Goal: Task Accomplishment & Management: Use online tool/utility

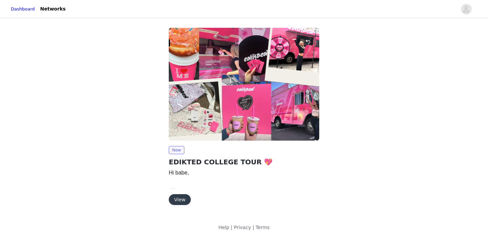
click at [184, 196] on button "View" at bounding box center [180, 199] width 22 height 11
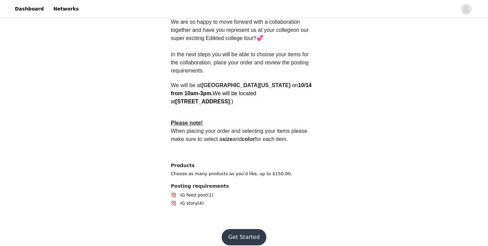
click at [368, 182] on div "Back Edikted EDIKTED COLLEGE TOUR 💖 Overview Hi babe, We are so happy to move f…" at bounding box center [244, 22] width 488 height 398
click at [247, 229] on button "Get Started" at bounding box center [244, 237] width 45 height 16
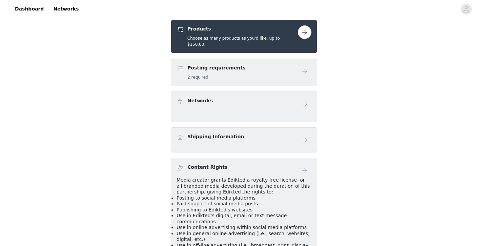
scroll to position [152, 0]
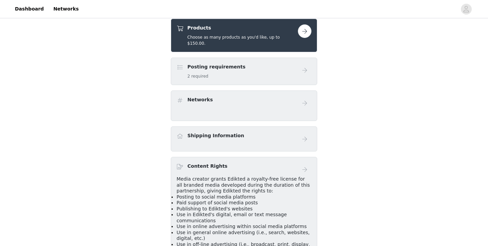
click at [304, 31] on button "button" at bounding box center [305, 31] width 14 height 14
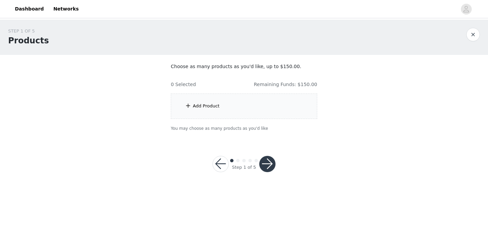
click at [237, 99] on div "Add Product" at bounding box center [244, 105] width 146 height 25
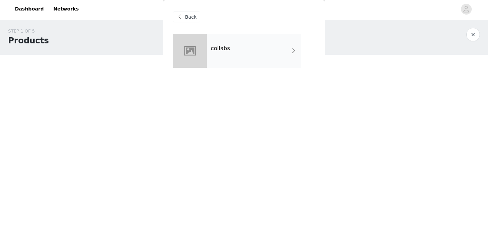
click at [233, 44] on div "collabs" at bounding box center [254, 51] width 94 height 34
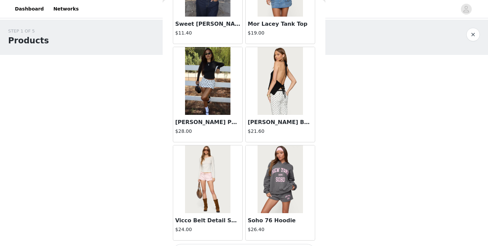
scroll to position [791, 0]
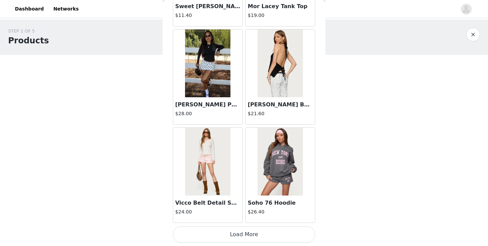
click at [244, 234] on button "Load More" at bounding box center [244, 234] width 142 height 16
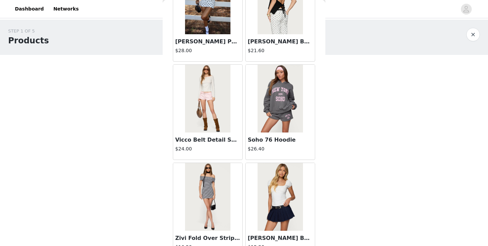
scroll to position [870, 0]
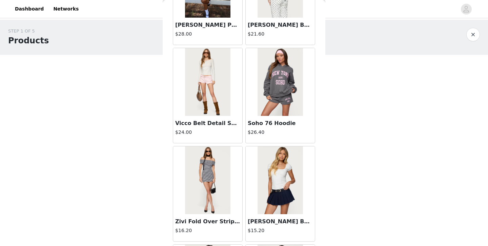
click at [220, 110] on img at bounding box center [207, 82] width 45 height 68
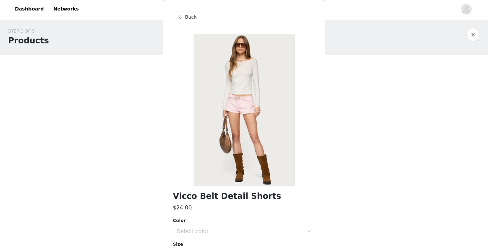
scroll to position [77, 0]
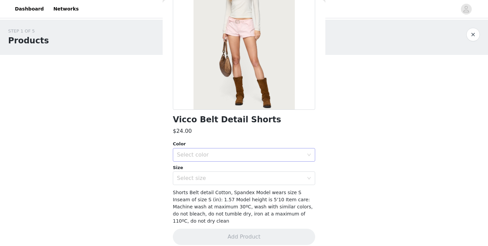
click at [223, 155] on div "Select color" at bounding box center [240, 154] width 127 height 7
click at [219, 165] on li "LIGHT PINK" at bounding box center [244, 169] width 142 height 11
click at [220, 174] on div "Select size" at bounding box center [242, 178] width 130 height 13
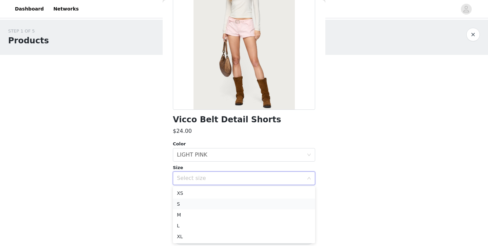
click at [215, 202] on li "S" at bounding box center [244, 203] width 142 height 11
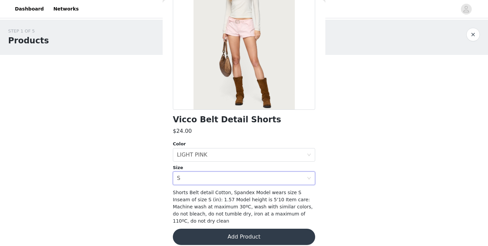
click at [218, 229] on button "Add Product" at bounding box center [244, 237] width 142 height 16
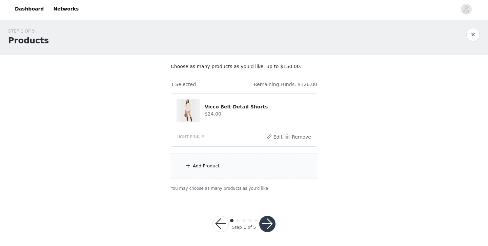
click at [211, 170] on div "Add Product" at bounding box center [244, 165] width 146 height 25
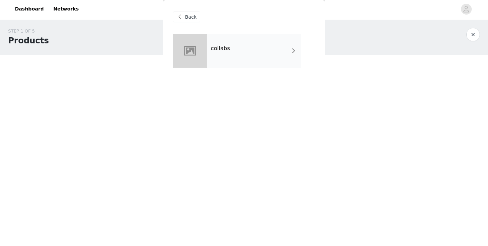
click at [211, 39] on div "collabs" at bounding box center [254, 51] width 94 height 34
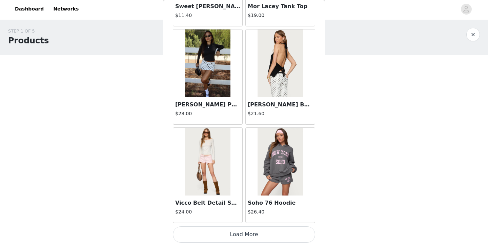
scroll to position [2, 0]
click at [236, 232] on button "Load More" at bounding box center [244, 234] width 142 height 16
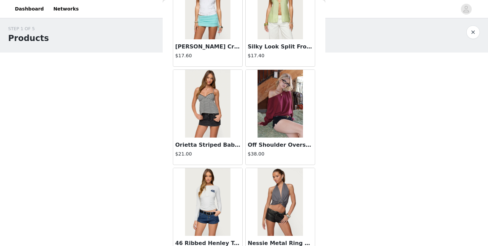
scroll to position [1773, 0]
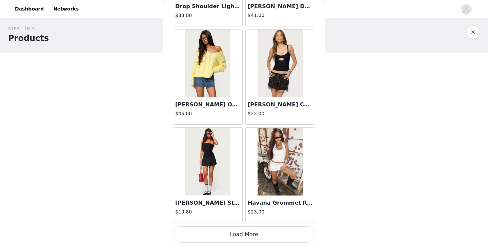
click at [244, 228] on button "Load More" at bounding box center [244, 234] width 142 height 16
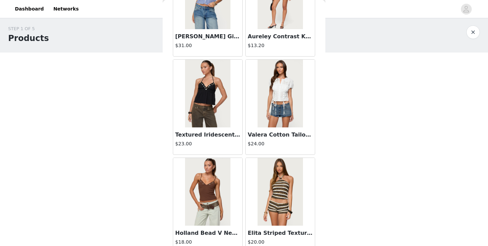
scroll to position [2755, 0]
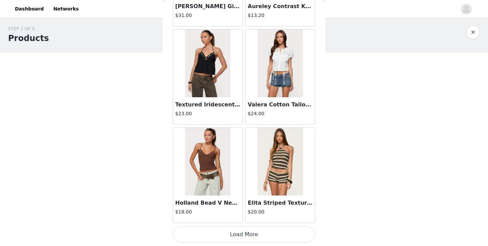
click at [253, 237] on button "Load More" at bounding box center [244, 234] width 142 height 16
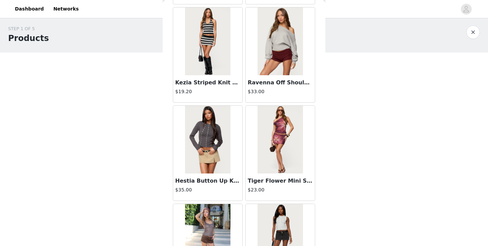
scroll to position [3737, 0]
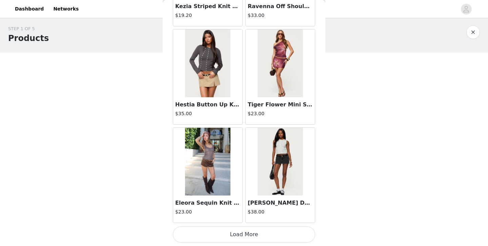
click at [252, 240] on button "Load More" at bounding box center [244, 234] width 142 height 16
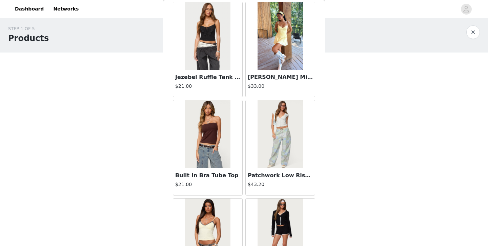
scroll to position [4719, 0]
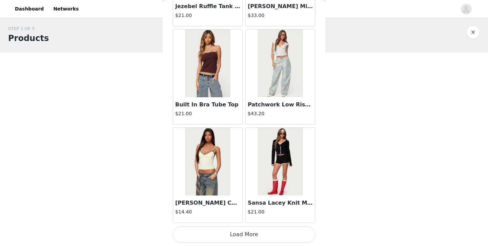
click at [241, 231] on button "Load More" at bounding box center [244, 234] width 142 height 16
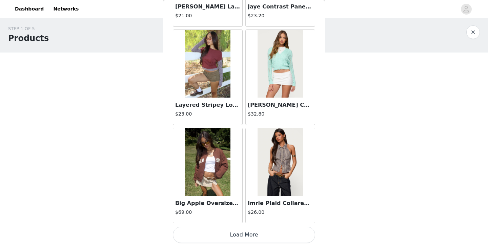
scroll to position [5702, 0]
click at [255, 234] on button "Load More" at bounding box center [244, 234] width 142 height 16
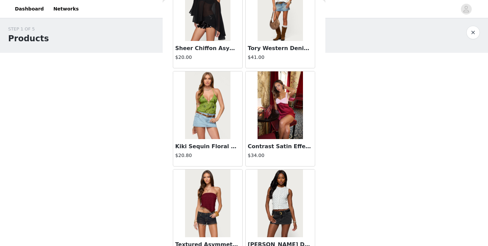
scroll to position [6683, 0]
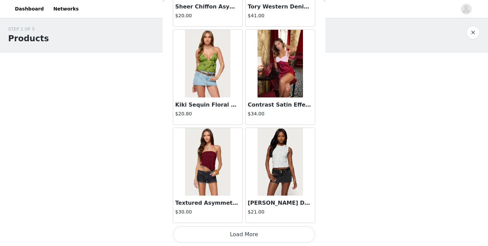
click at [228, 231] on button "Load More" at bounding box center [244, 235] width 142 height 16
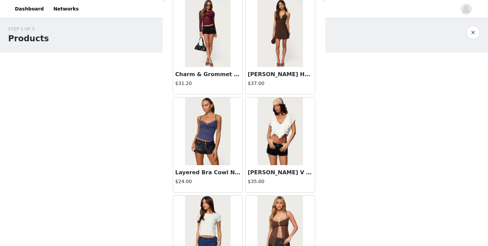
scroll to position [7666, 0]
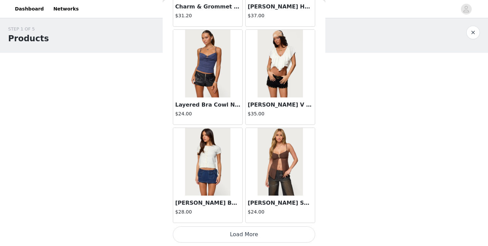
click at [233, 232] on button "Load More" at bounding box center [244, 235] width 142 height 16
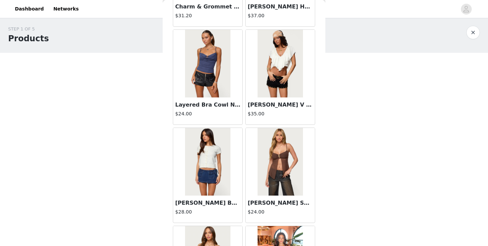
click at [153, 146] on div "STEP 1 OF 5 Products Choose as many products as you'd like, up to $150.00. 1 Se…" at bounding box center [244, 108] width 488 height 180
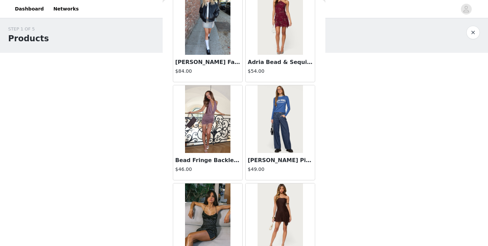
scroll to position [8212, 0]
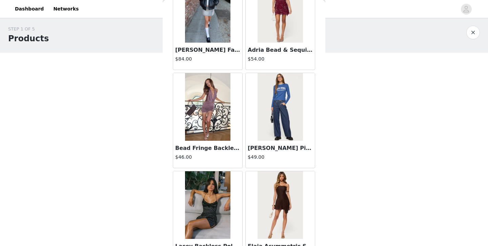
click at [215, 122] on img at bounding box center [207, 107] width 45 height 68
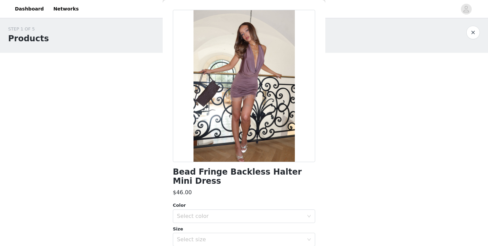
scroll to position [0, 0]
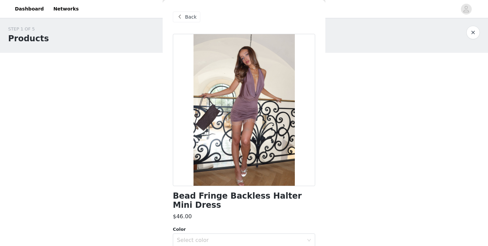
click at [178, 17] on span at bounding box center [179, 17] width 8 height 8
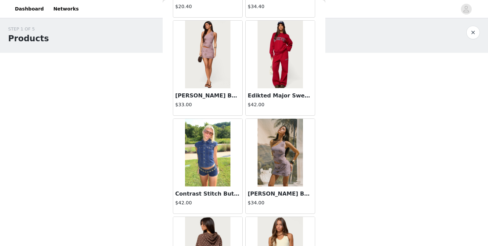
scroll to position [8648, 0]
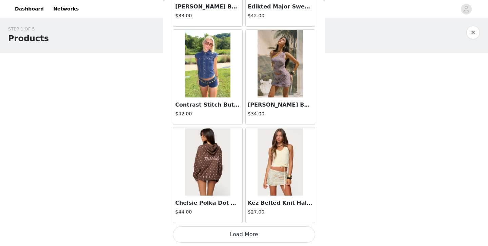
click at [255, 233] on button "Load More" at bounding box center [244, 235] width 142 height 16
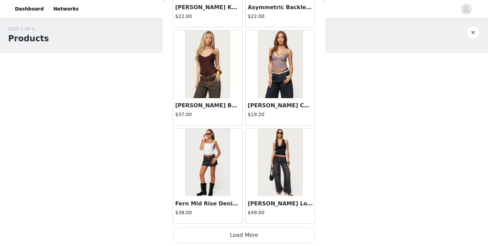
scroll to position [9630, 0]
click at [226, 235] on button "Load More" at bounding box center [244, 235] width 142 height 16
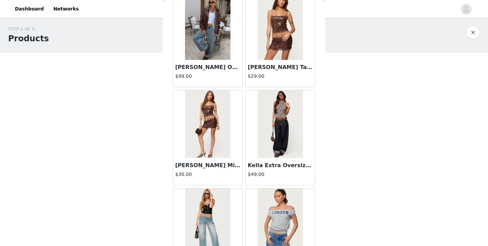
scroll to position [10612, 0]
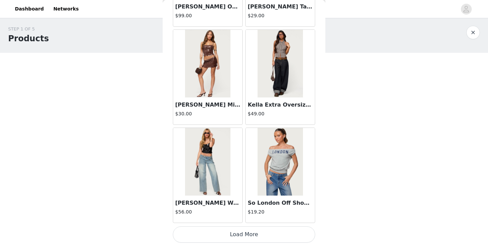
click at [227, 236] on button "Load More" at bounding box center [244, 235] width 142 height 16
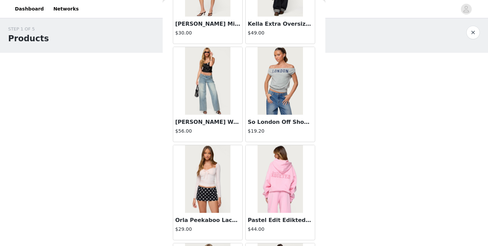
scroll to position [10699, 0]
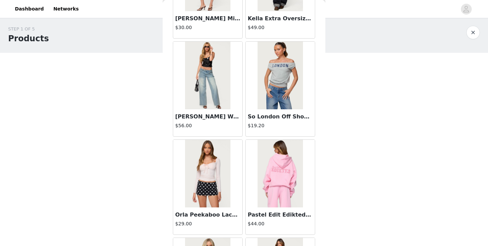
click at [231, 97] on div at bounding box center [207, 76] width 69 height 68
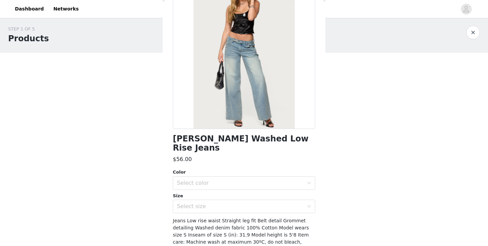
scroll to position [0, 0]
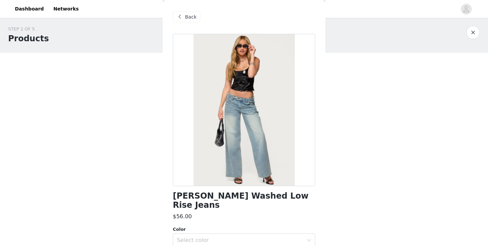
click at [186, 20] on span "Back" at bounding box center [191, 17] width 12 height 7
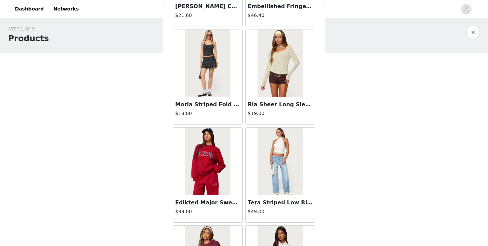
scroll to position [11594, 0]
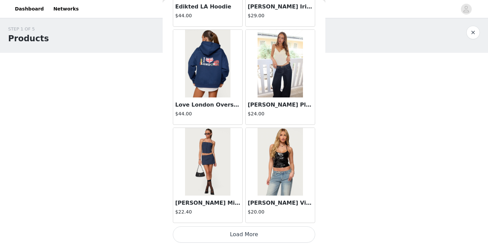
click at [226, 237] on button "Load More" at bounding box center [244, 235] width 142 height 16
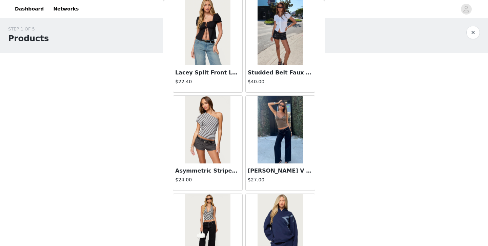
scroll to position [12124, 0]
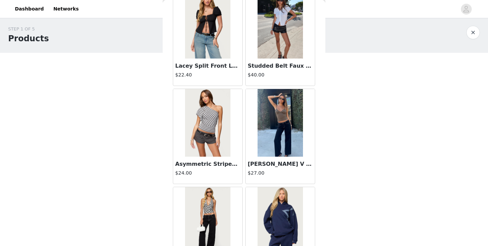
click at [278, 72] on h4 "$40.00" at bounding box center [280, 74] width 65 height 7
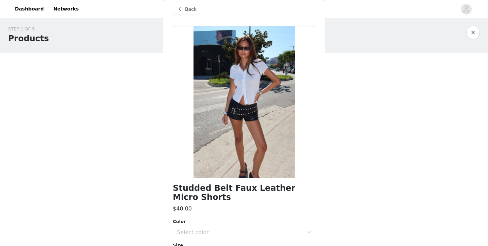
scroll to position [7, 0]
click at [183, 7] on span at bounding box center [179, 9] width 8 height 8
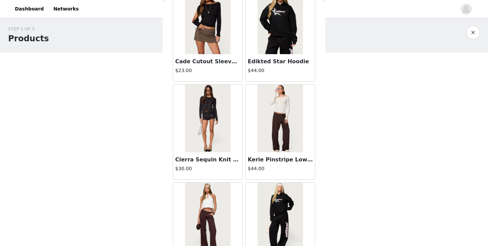
scroll to position [12577, 0]
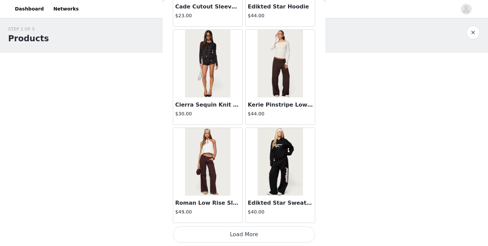
click at [251, 231] on button "Load More" at bounding box center [244, 235] width 142 height 16
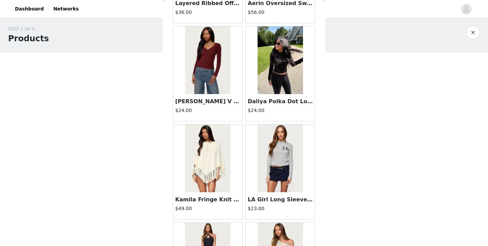
scroll to position [13559, 0]
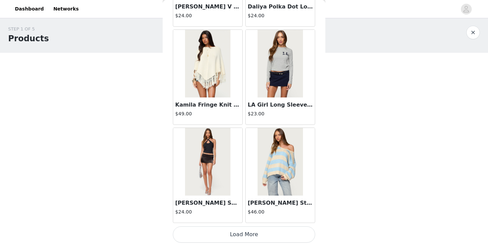
click at [249, 237] on button "Load More" at bounding box center [244, 235] width 142 height 16
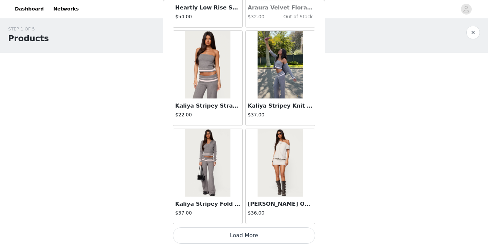
scroll to position [14541, 0]
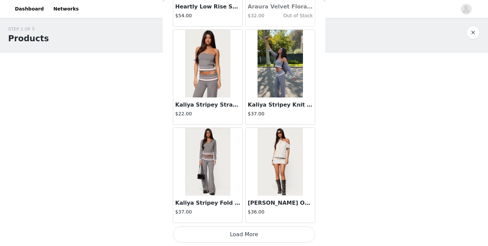
click at [252, 230] on button "Load More" at bounding box center [244, 235] width 142 height 16
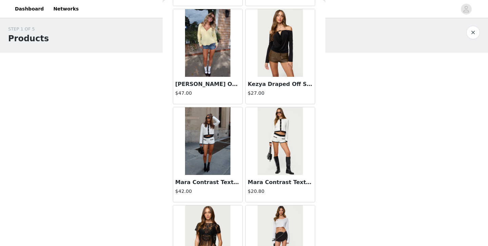
scroll to position [15523, 0]
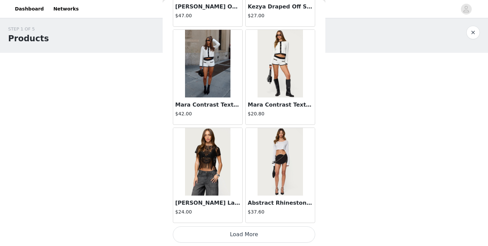
click at [270, 229] on button "Load More" at bounding box center [244, 235] width 142 height 16
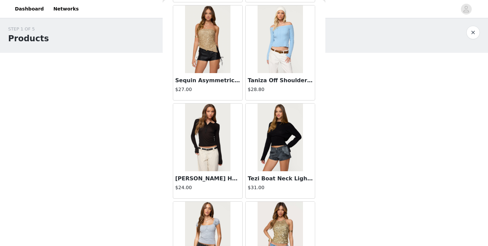
scroll to position [16505, 0]
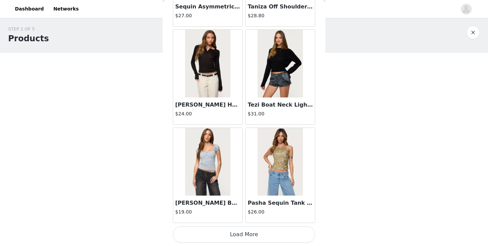
click at [252, 227] on button "Load More" at bounding box center [244, 235] width 142 height 16
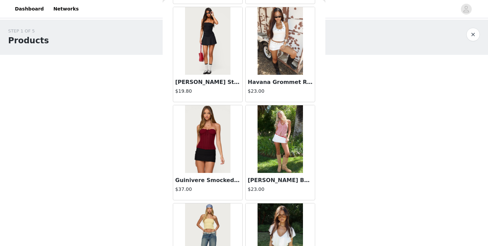
scroll to position [1894, 0]
click at [272, 159] on img at bounding box center [279, 139] width 45 height 68
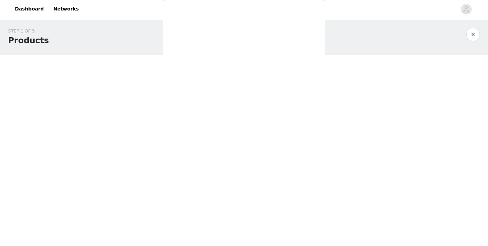
scroll to position [83, 0]
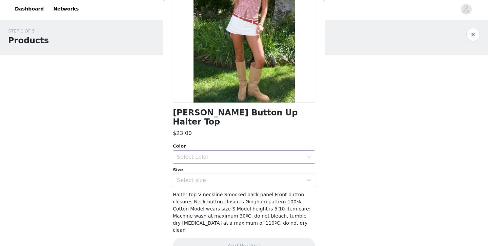
click at [218, 154] on div "Select color" at bounding box center [242, 157] width 130 height 13
click at [218, 166] on li "RED" at bounding box center [244, 162] width 142 height 11
click at [219, 177] on div "Select size" at bounding box center [240, 180] width 127 height 7
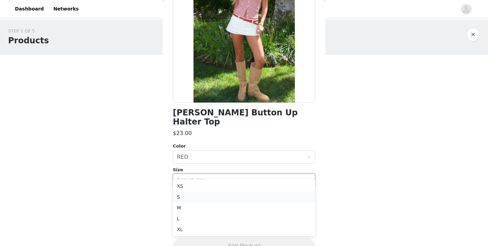
click at [217, 199] on li "S" at bounding box center [244, 197] width 142 height 11
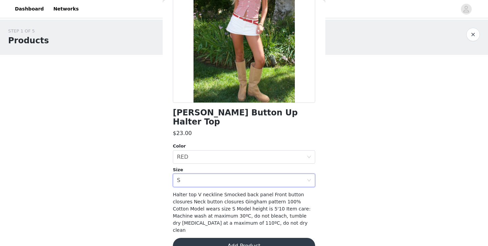
scroll to position [2, 0]
click at [232, 181] on div "Evan Gingham Button Up Halter Top $23.00 Color Select color RED Size Select siz…" at bounding box center [244, 107] width 142 height 312
click at [234, 31] on div at bounding box center [244, 27] width 142 height 152
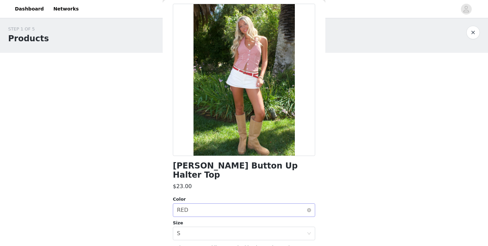
scroll to position [83, 0]
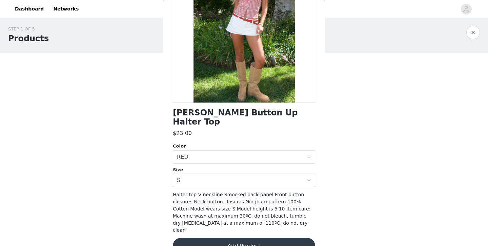
click at [256, 238] on button "Add Product" at bounding box center [244, 246] width 142 height 16
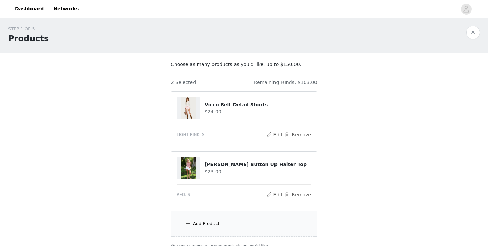
scroll to position [62, 0]
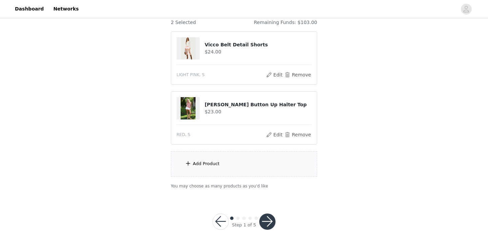
click at [231, 170] on div "Add Product" at bounding box center [244, 163] width 146 height 25
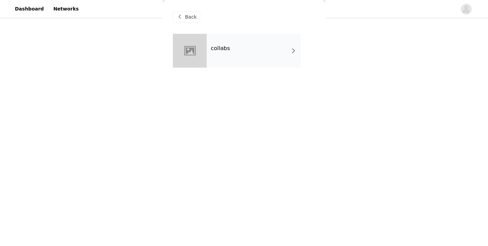
click at [240, 57] on div "collabs" at bounding box center [254, 51] width 94 height 34
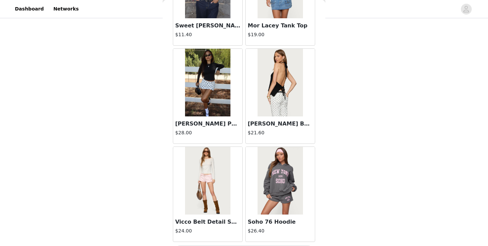
scroll to position [790, 0]
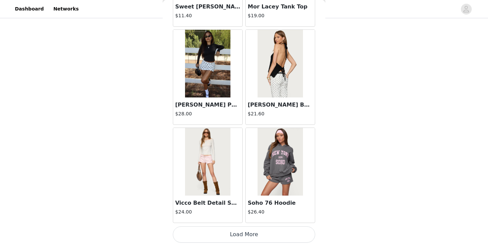
click at [278, 71] on img at bounding box center [279, 64] width 45 height 68
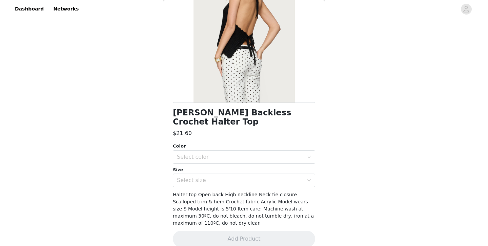
scroll to position [0, 0]
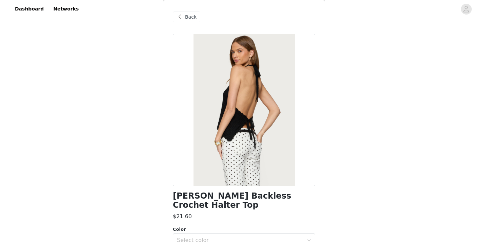
click at [189, 14] on span "Back" at bounding box center [191, 17] width 12 height 7
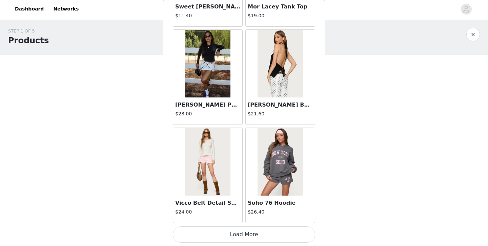
scroll to position [62, 0]
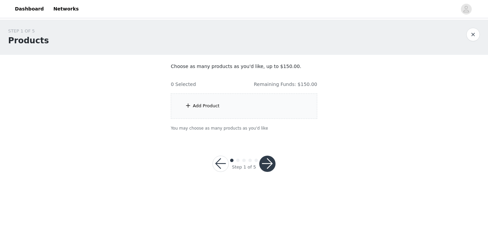
click at [231, 105] on div "Add Product" at bounding box center [244, 105] width 146 height 25
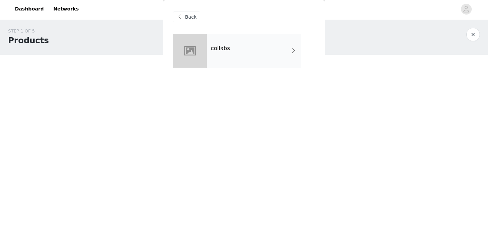
click at [248, 46] on div "collabs" at bounding box center [254, 51] width 94 height 34
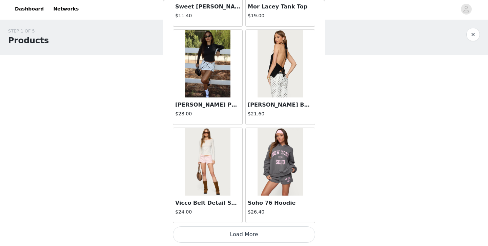
scroll to position [785, 0]
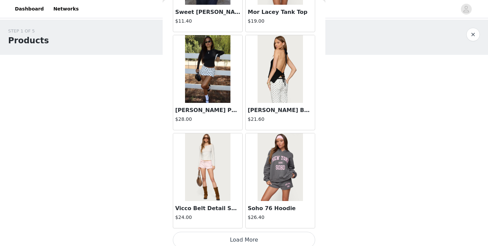
click at [211, 174] on img at bounding box center [207, 167] width 45 height 68
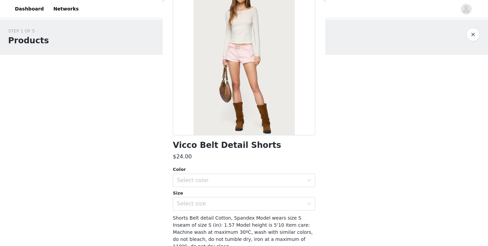
scroll to position [68, 0]
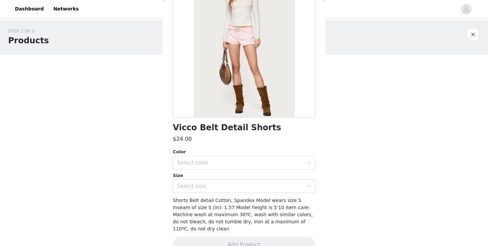
click at [230, 155] on div "Color Select color" at bounding box center [244, 159] width 142 height 21
click at [230, 160] on div "Select color" at bounding box center [240, 163] width 127 height 7
click at [230, 178] on li "LIGHT PINK" at bounding box center [244, 177] width 142 height 11
click at [230, 185] on div "Select size" at bounding box center [240, 186] width 127 height 7
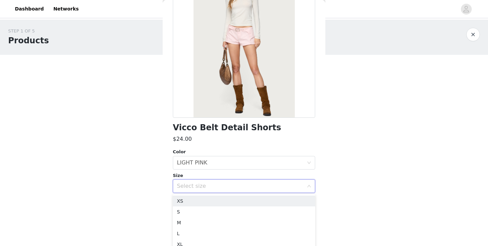
click at [230, 185] on div "Select size" at bounding box center [240, 186] width 127 height 7
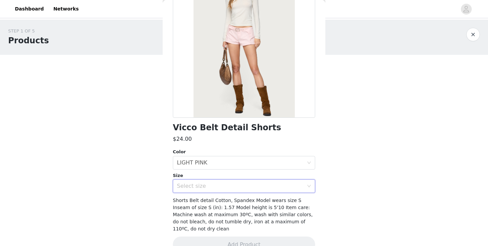
click at [223, 188] on div "Select size" at bounding box center [240, 186] width 127 height 7
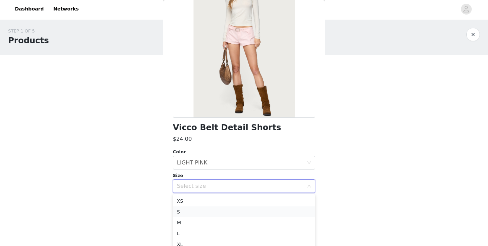
click at [223, 214] on li "S" at bounding box center [244, 212] width 142 height 11
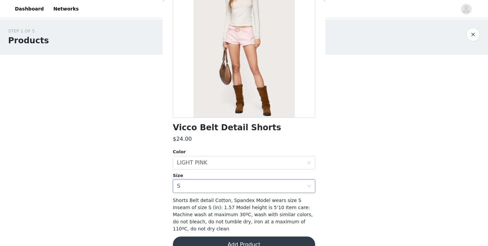
click at [258, 239] on button "Add Product" at bounding box center [244, 245] width 142 height 16
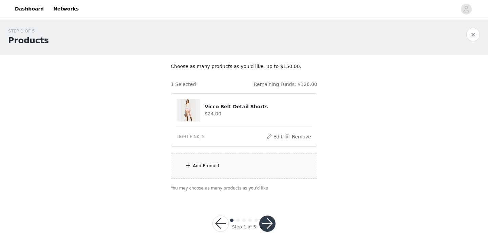
click at [252, 169] on div "Add Product" at bounding box center [244, 165] width 146 height 25
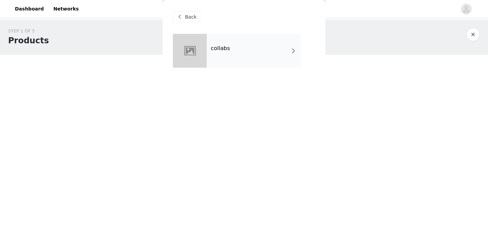
scroll to position [2, 0]
click at [247, 64] on div "collabs" at bounding box center [254, 51] width 94 height 34
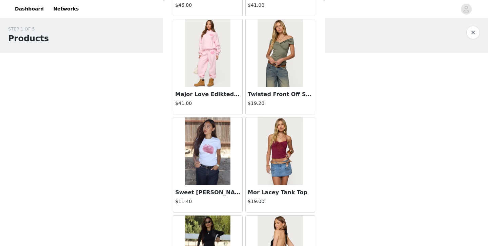
scroll to position [790, 0]
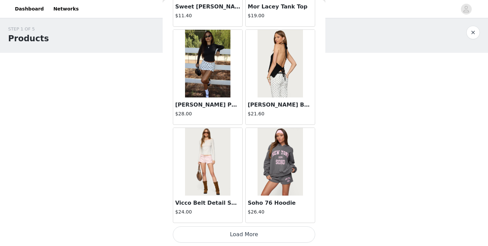
click at [237, 232] on button "Load More" at bounding box center [244, 235] width 142 height 16
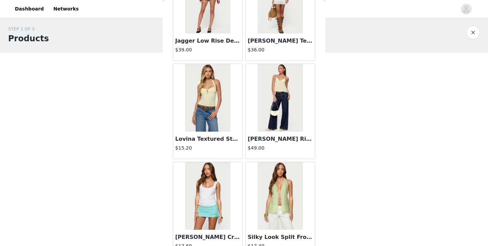
scroll to position [1251, 0]
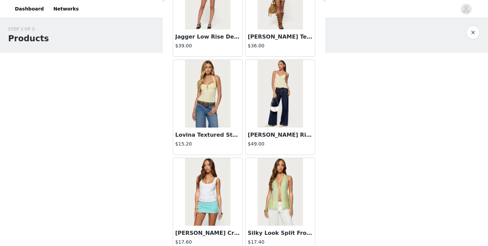
click at [274, 115] on img at bounding box center [279, 94] width 45 height 68
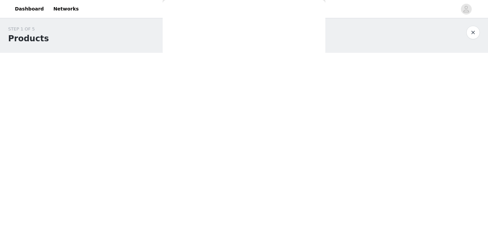
scroll to position [0, 0]
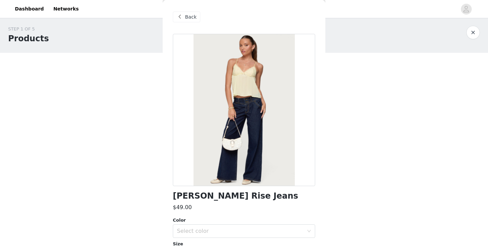
click at [183, 17] on span at bounding box center [179, 17] width 8 height 8
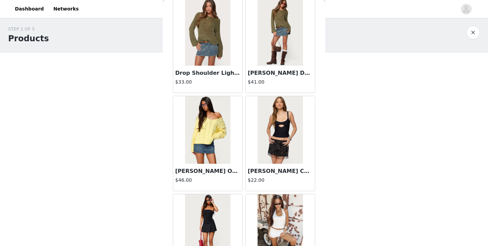
scroll to position [1772, 0]
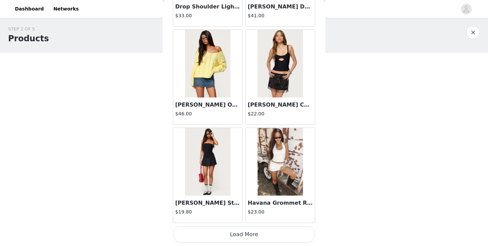
click at [258, 231] on button "Load More" at bounding box center [244, 235] width 142 height 16
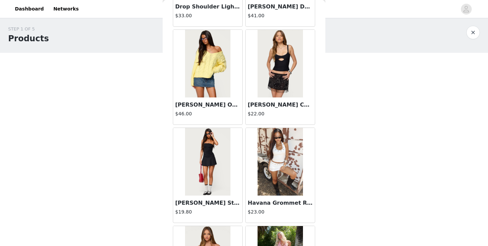
click at [207, 74] on img at bounding box center [207, 64] width 45 height 68
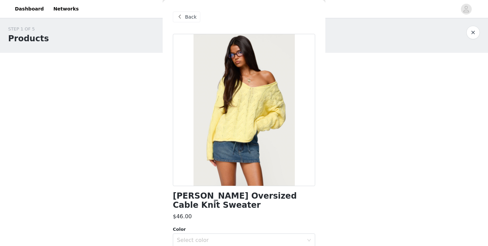
scroll to position [41, 0]
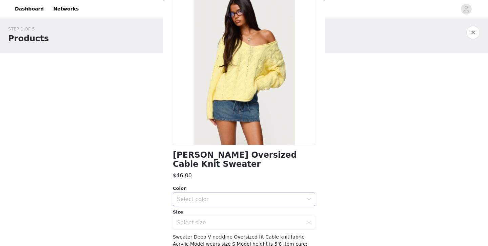
click at [236, 196] on div "Select color" at bounding box center [240, 199] width 127 height 7
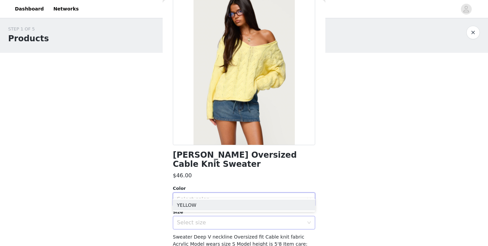
click at [235, 219] on div "Select size" at bounding box center [240, 222] width 127 height 7
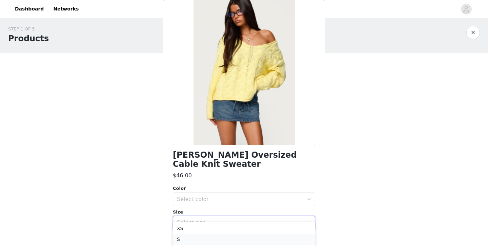
click at [234, 236] on li "S" at bounding box center [244, 239] width 142 height 11
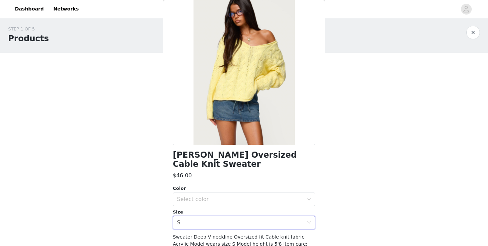
scroll to position [76, 0]
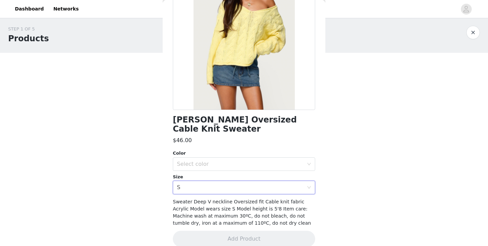
click at [247, 162] on div "Color Select color Size Select size S" at bounding box center [244, 172] width 142 height 44
click at [246, 161] on div "Select color" at bounding box center [240, 164] width 127 height 7
click at [241, 171] on li "YELLOW" at bounding box center [244, 170] width 142 height 11
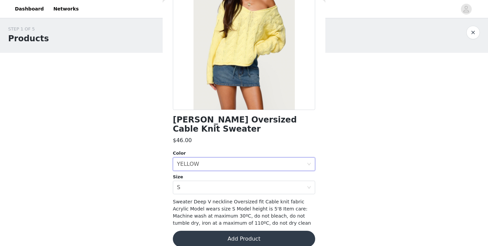
click at [256, 231] on button "Add Product" at bounding box center [244, 239] width 142 height 16
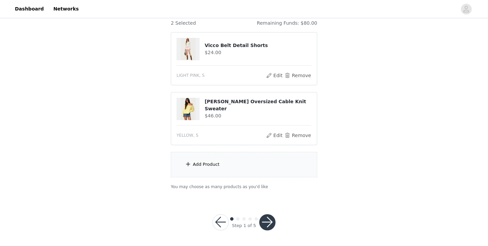
scroll to position [62, 0]
click at [280, 157] on div "Add Product" at bounding box center [244, 163] width 146 height 25
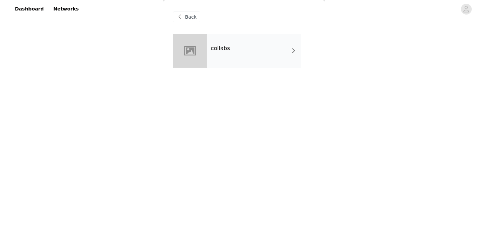
click at [250, 41] on div "collabs" at bounding box center [254, 51] width 94 height 34
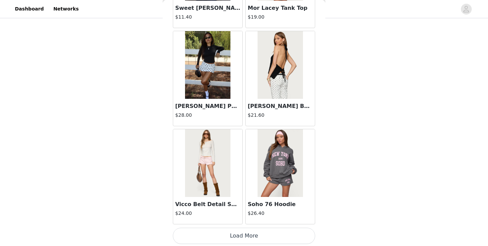
scroll to position [790, 0]
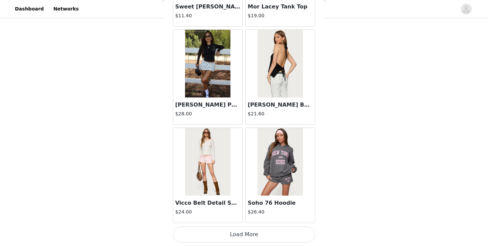
click at [253, 230] on button "Load More" at bounding box center [244, 235] width 142 height 16
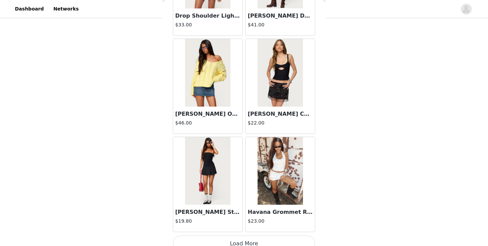
scroll to position [1772, 0]
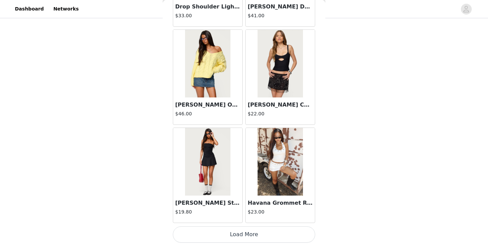
click at [250, 235] on button "Load More" at bounding box center [244, 235] width 142 height 16
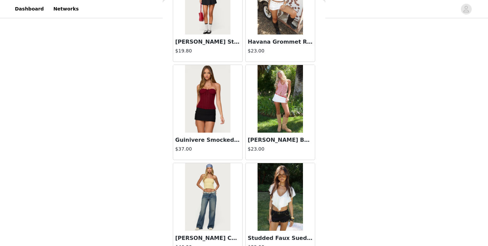
scroll to position [1935, 0]
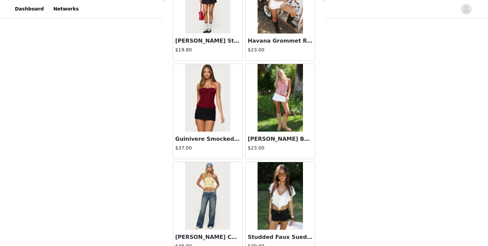
click at [280, 115] on img at bounding box center [279, 98] width 45 height 68
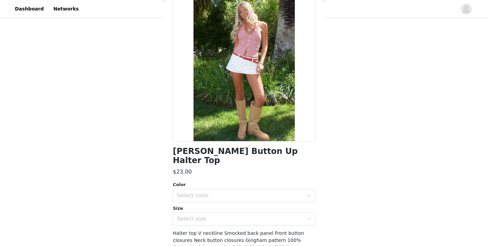
scroll to position [56, 0]
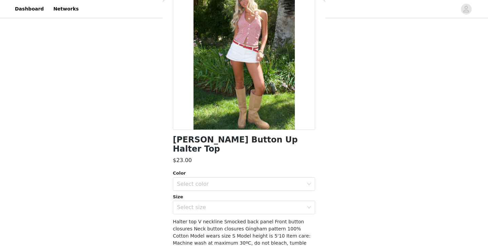
click at [238, 170] on div "Color" at bounding box center [244, 173] width 142 height 7
click at [238, 178] on div "Select color" at bounding box center [242, 184] width 130 height 13
click at [235, 191] on li "RED" at bounding box center [244, 190] width 142 height 11
click at [237, 204] on div "Select size" at bounding box center [240, 207] width 127 height 7
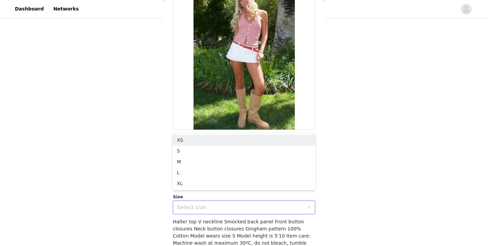
click at [230, 204] on div "Select size" at bounding box center [240, 207] width 127 height 7
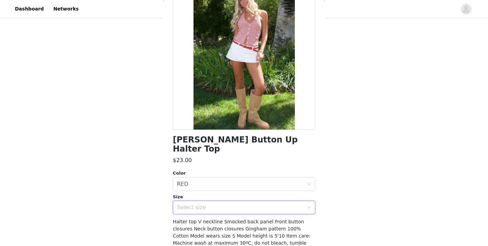
click at [231, 204] on div "Select size" at bounding box center [240, 207] width 127 height 7
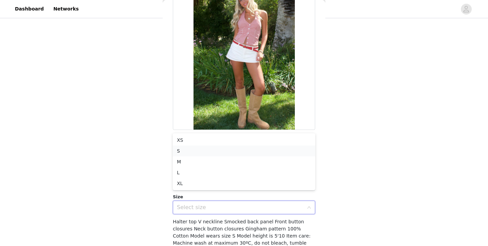
click at [226, 153] on li "S" at bounding box center [244, 151] width 142 height 11
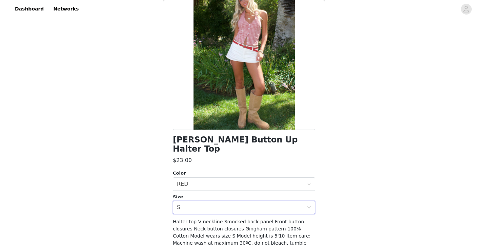
scroll to position [83, 0]
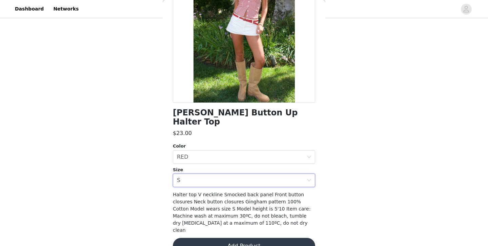
click at [247, 238] on button "Add Product" at bounding box center [244, 246] width 142 height 16
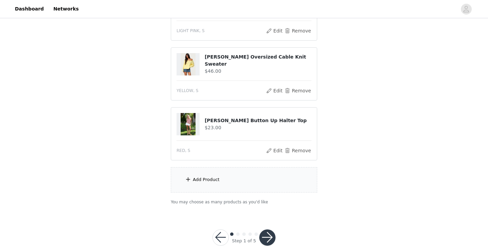
scroll to position [122, 0]
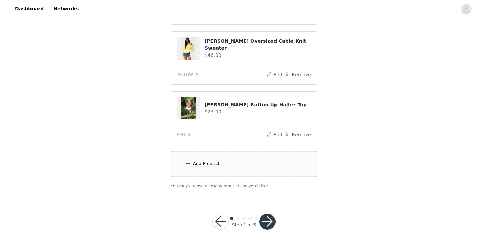
click at [260, 162] on div "Add Product" at bounding box center [244, 163] width 146 height 25
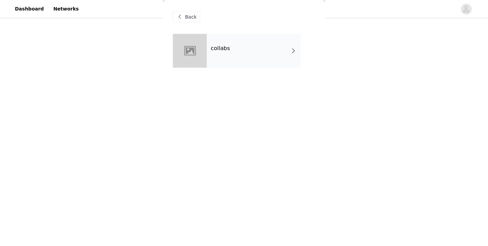
click at [229, 37] on div "collabs" at bounding box center [254, 51] width 94 height 34
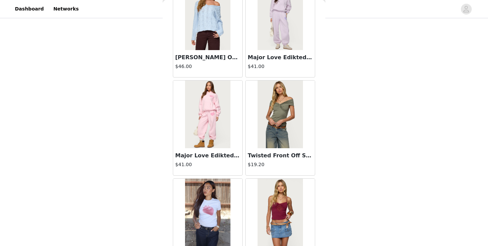
scroll to position [790, 0]
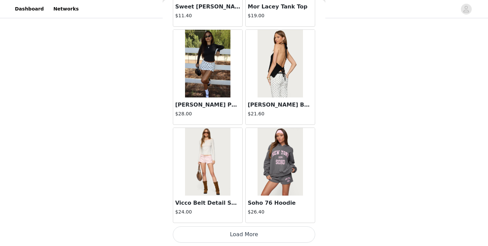
click at [253, 227] on button "Load More" at bounding box center [244, 235] width 142 height 16
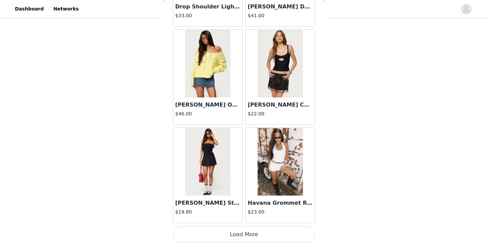
click at [254, 229] on button "Load More" at bounding box center [244, 235] width 142 height 16
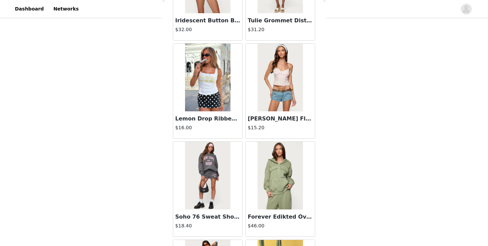
scroll to position [0, 0]
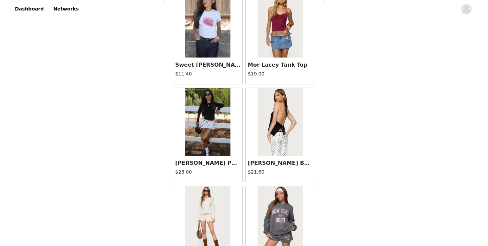
click at [286, 129] on img at bounding box center [279, 122] width 45 height 68
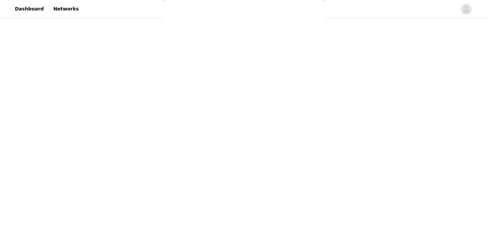
scroll to position [83, 0]
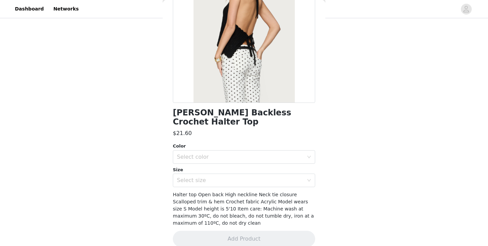
click at [224, 117] on h1 "[PERSON_NAME] Backless Crochet Halter Top" at bounding box center [244, 117] width 142 height 18
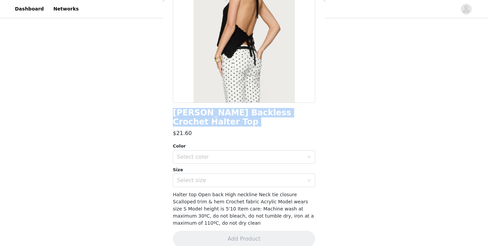
click at [224, 117] on h1 "[PERSON_NAME] Backless Crochet Halter Top" at bounding box center [244, 117] width 142 height 18
copy div "[PERSON_NAME] Backless Crochet Halter Top"
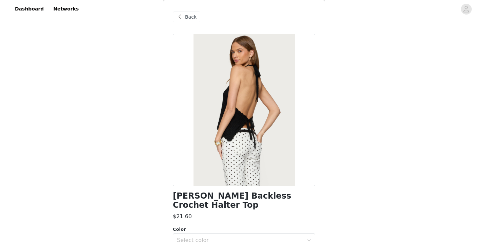
click at [188, 13] on div "Back" at bounding box center [186, 17] width 27 height 11
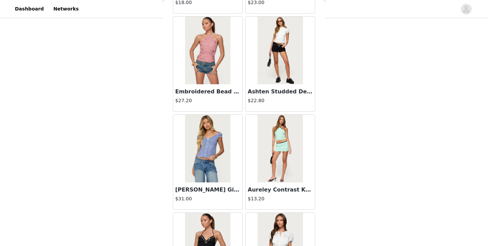
scroll to position [2755, 0]
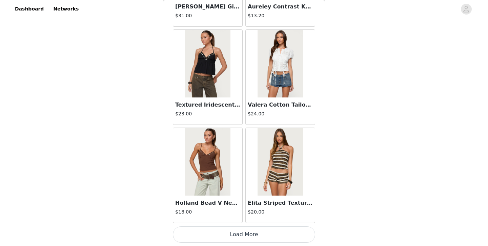
click at [260, 229] on button "Load More" at bounding box center [244, 235] width 142 height 16
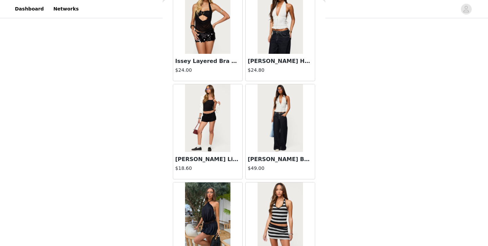
scroll to position [3407, 0]
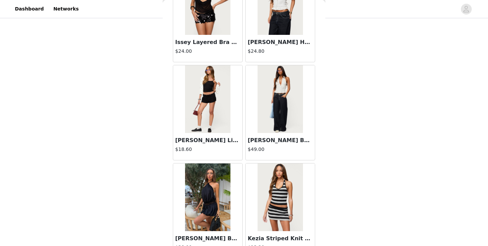
click at [277, 113] on img at bounding box center [279, 99] width 45 height 68
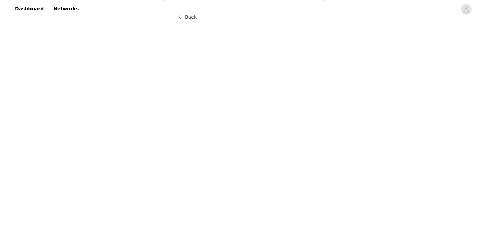
scroll to position [0, 0]
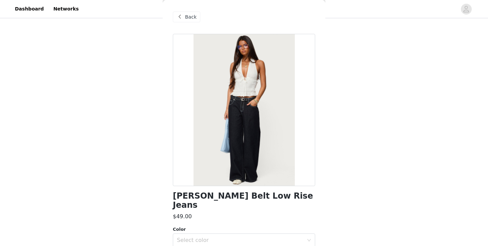
click at [177, 10] on div "Back" at bounding box center [244, 17] width 142 height 34
click at [182, 14] on span at bounding box center [179, 17] width 8 height 8
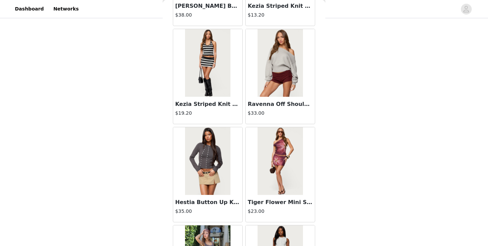
scroll to position [3640, 0]
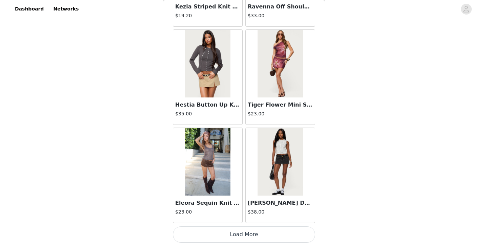
click at [238, 229] on button "Load More" at bounding box center [244, 235] width 142 height 16
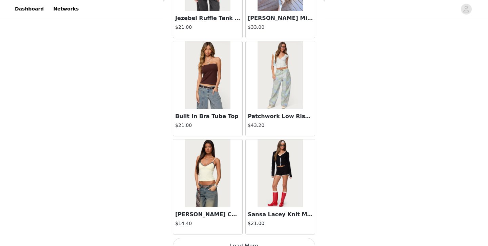
scroll to position [4719, 0]
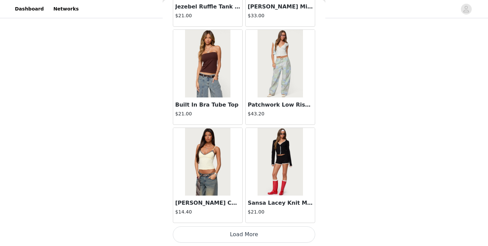
click at [240, 237] on button "Load More" at bounding box center [244, 235] width 142 height 16
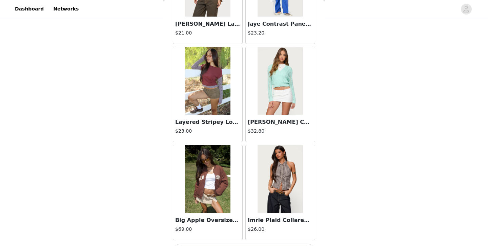
scroll to position [5701, 0]
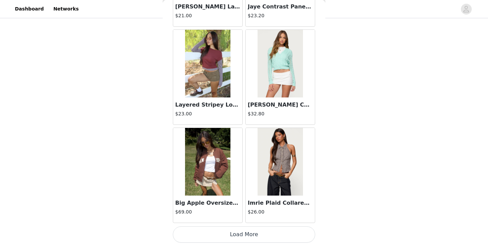
click at [259, 238] on button "Load More" at bounding box center [244, 235] width 142 height 16
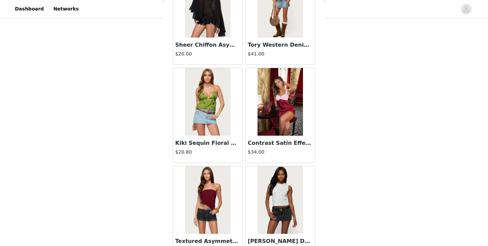
scroll to position [6683, 0]
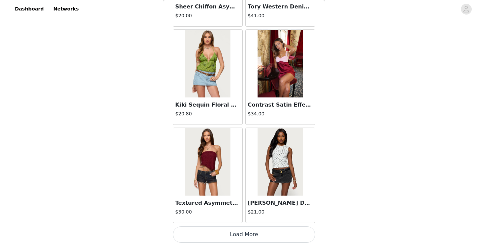
click at [240, 237] on button "Load More" at bounding box center [244, 235] width 142 height 16
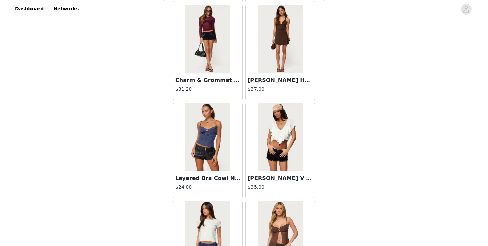
scroll to position [7630, 0]
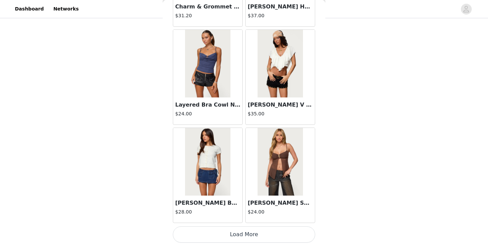
click at [256, 234] on button "Load More" at bounding box center [244, 235] width 142 height 16
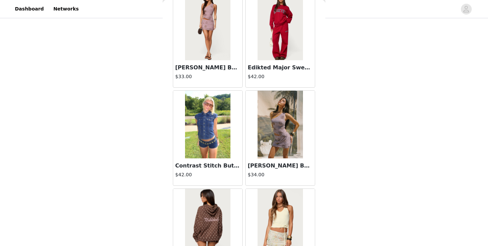
scroll to position [8648, 0]
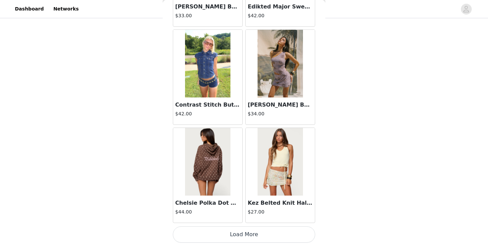
click at [245, 230] on button "Load More" at bounding box center [244, 235] width 142 height 16
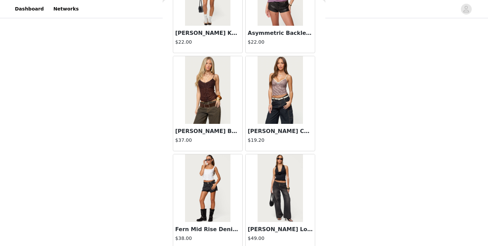
scroll to position [9630, 0]
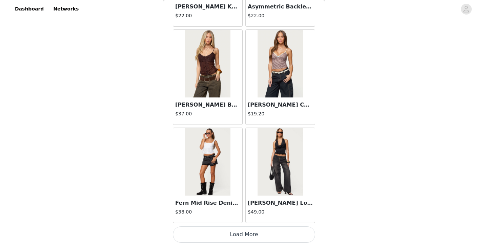
click at [243, 230] on button "Load More" at bounding box center [244, 235] width 142 height 16
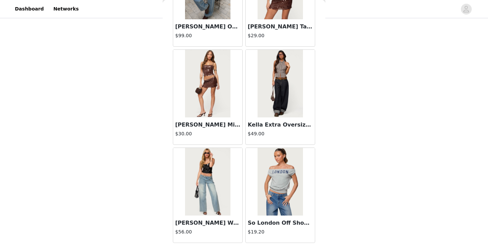
scroll to position [10612, 0]
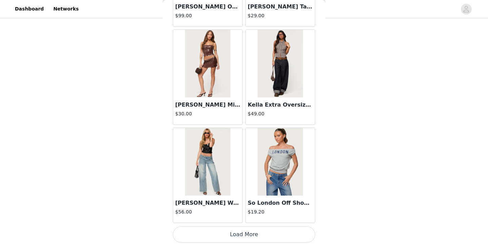
click at [251, 232] on button "Load More" at bounding box center [244, 235] width 142 height 16
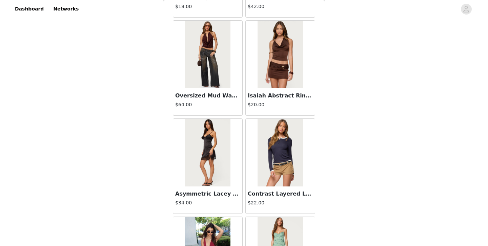
scroll to position [11015, 0]
click at [211, 61] on img at bounding box center [207, 54] width 45 height 68
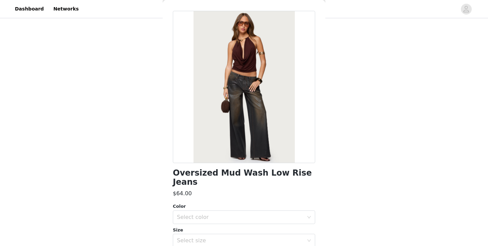
scroll to position [0, 0]
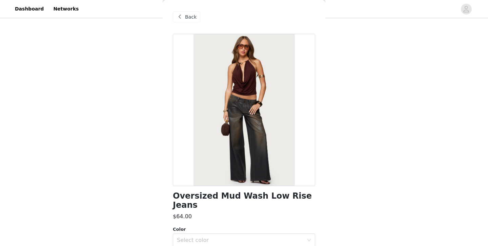
click at [181, 13] on span at bounding box center [179, 17] width 8 height 8
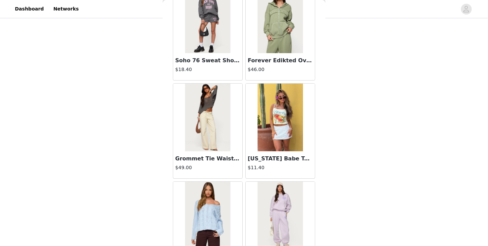
scroll to position [11594, 0]
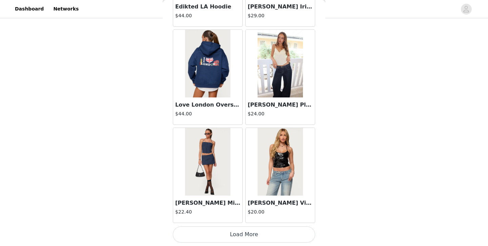
click at [274, 229] on button "Load More" at bounding box center [244, 235] width 142 height 16
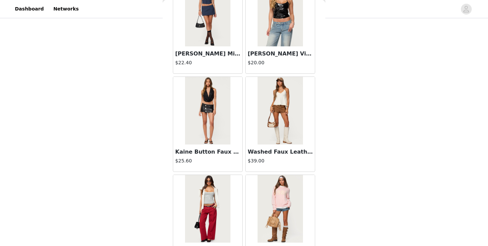
scroll to position [11748, 0]
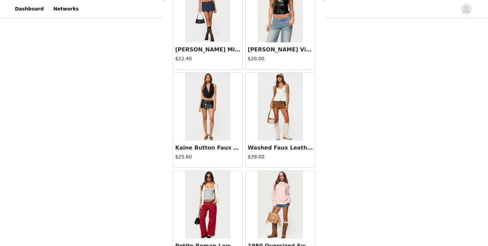
click at [286, 141] on div "Washed Faux Leather Micro Cargo Shorts $39.00" at bounding box center [280, 154] width 69 height 27
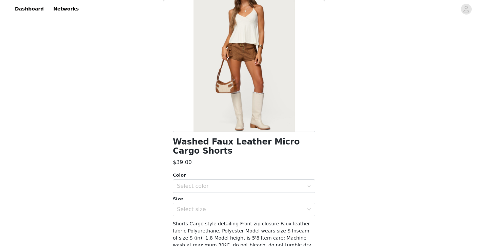
scroll to position [45, 0]
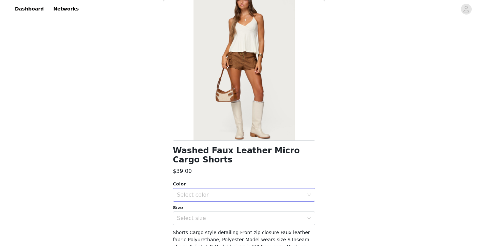
click at [265, 194] on div "Select color" at bounding box center [240, 195] width 127 height 7
click at [245, 209] on li "TAN" at bounding box center [244, 210] width 142 height 11
click at [245, 218] on div "Select size" at bounding box center [240, 218] width 127 height 7
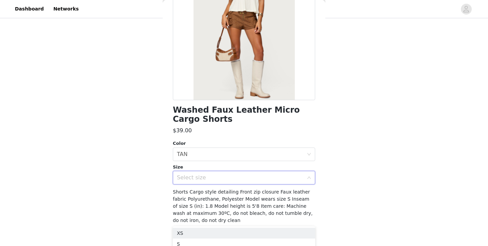
scroll to position [92, 0]
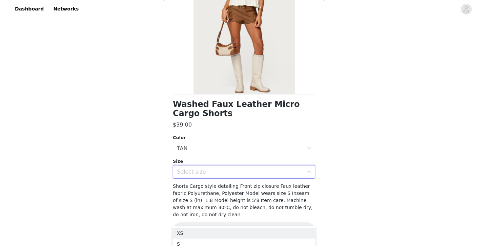
click at [271, 186] on span "Shorts Cargo style detailing Front zip closure Faux leather fabric Polyurethane…" at bounding box center [243, 201] width 140 height 34
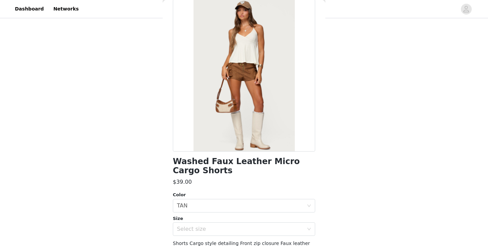
scroll to position [0, 0]
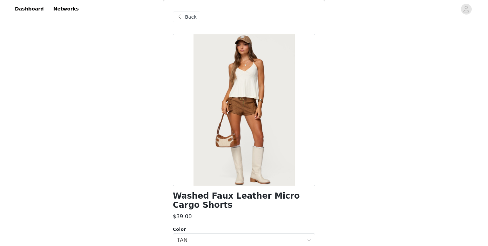
click at [193, 15] on span "Back" at bounding box center [191, 17] width 12 height 7
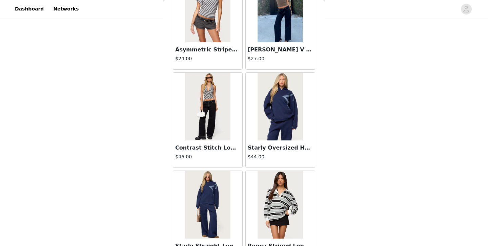
scroll to position [12209, 0]
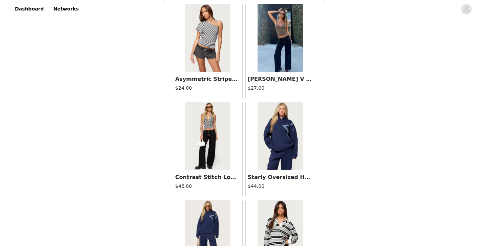
click at [224, 118] on img at bounding box center [207, 136] width 45 height 68
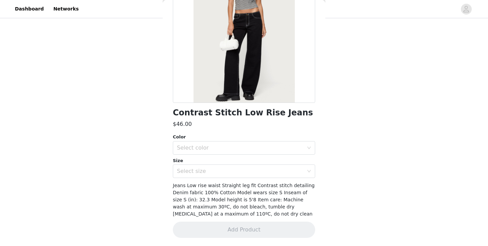
scroll to position [0, 0]
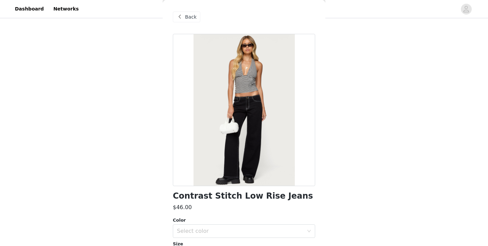
click at [194, 15] on span "Back" at bounding box center [191, 17] width 12 height 7
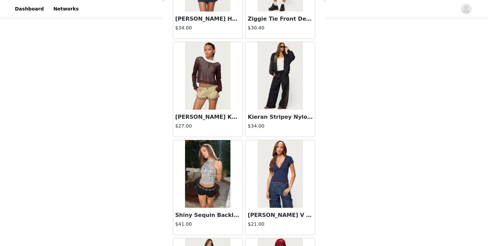
scroll to position [12577, 0]
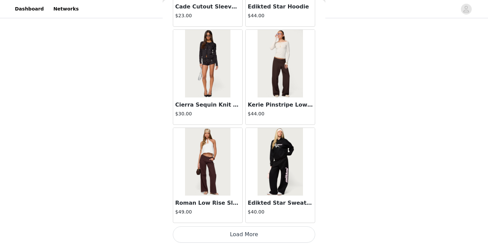
click at [256, 228] on button "Load More" at bounding box center [244, 235] width 142 height 16
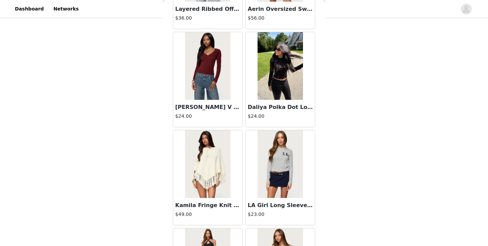
scroll to position [13559, 0]
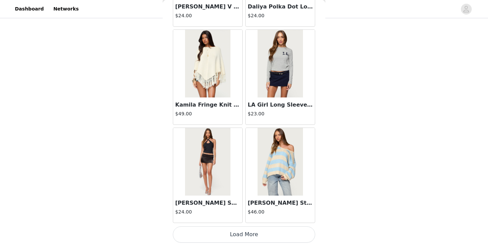
click at [250, 230] on button "Load More" at bounding box center [244, 235] width 142 height 16
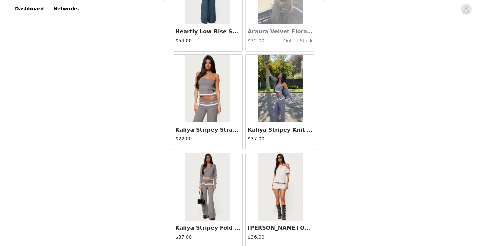
scroll to position [14541, 0]
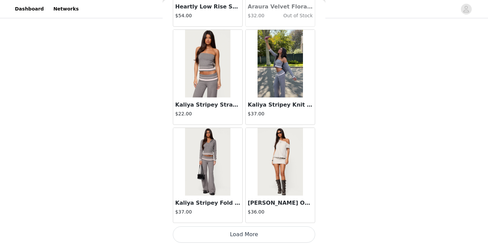
click at [274, 236] on button "Load More" at bounding box center [244, 235] width 142 height 16
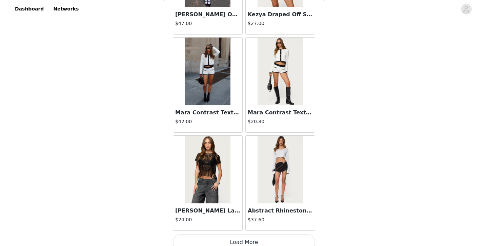
scroll to position [15523, 0]
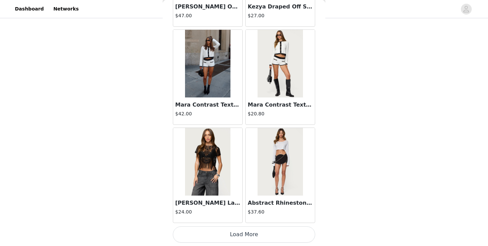
click at [251, 229] on button "Load More" at bounding box center [244, 235] width 142 height 16
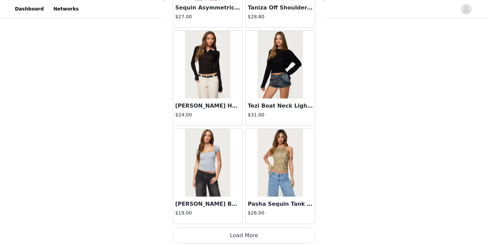
scroll to position [16505, 0]
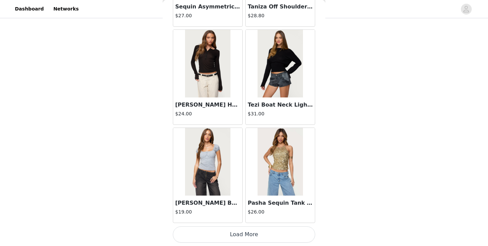
click at [242, 230] on button "Load More" at bounding box center [244, 235] width 142 height 16
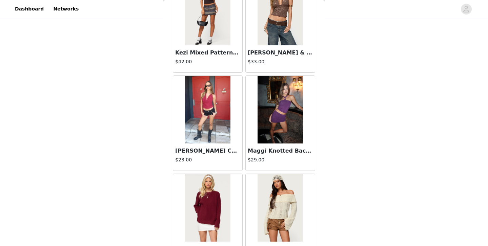
scroll to position [17488, 0]
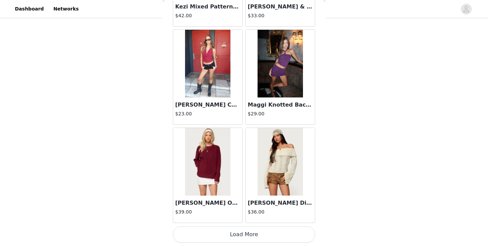
click at [257, 233] on button "Load More" at bounding box center [244, 235] width 142 height 16
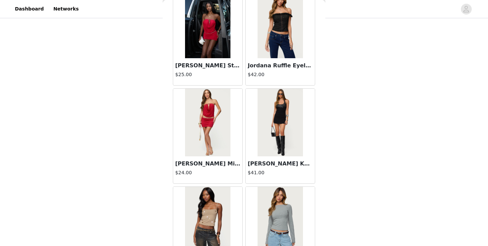
scroll to position [18470, 0]
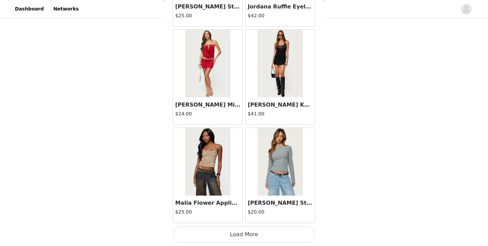
click at [245, 235] on button "Load More" at bounding box center [244, 235] width 142 height 16
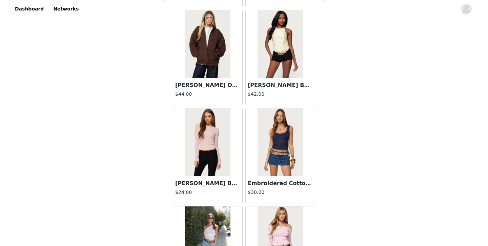
scroll to position [19452, 0]
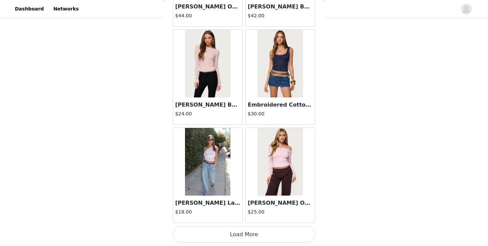
click at [247, 237] on button "Load More" at bounding box center [244, 235] width 142 height 16
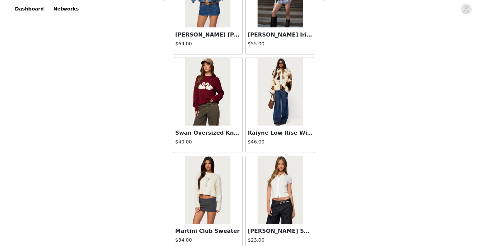
scroll to position [20112, 0]
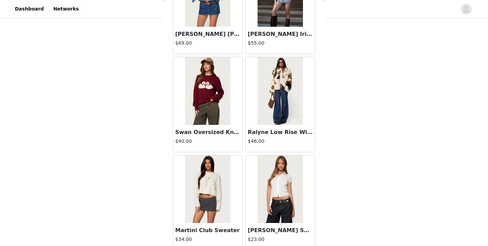
click at [270, 113] on img at bounding box center [279, 91] width 45 height 68
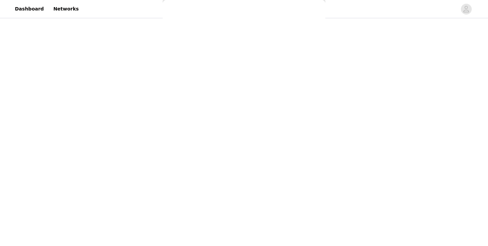
scroll to position [83, 0]
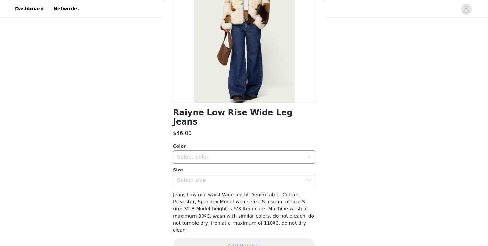
click at [269, 154] on div "Select color" at bounding box center [240, 157] width 127 height 7
click at [252, 162] on li "DARK-BLUE" at bounding box center [244, 162] width 142 height 11
click at [244, 178] on div "Raiyne Low Rise Wide Leg Jeans $46.00 Color Select color DARK-BLUE Size Select …" at bounding box center [244, 107] width 142 height 312
click at [243, 175] on div "Select size" at bounding box center [242, 180] width 130 height 13
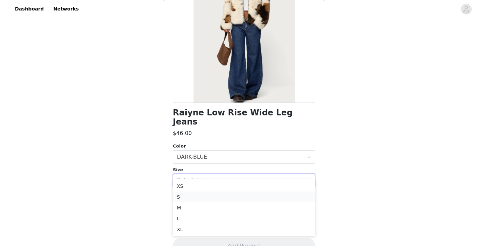
click at [226, 200] on li "S" at bounding box center [244, 197] width 142 height 11
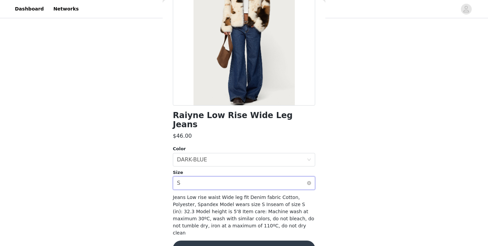
scroll to position [82, 0]
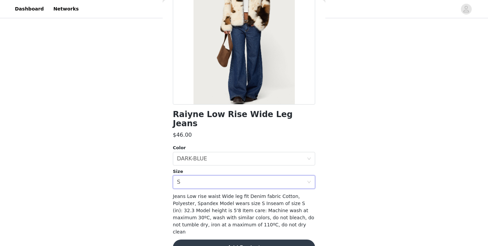
click at [236, 205] on div "Jeans Low rise waist Wide leg fit Denim fabric Cotton, Polyester, Spandex Model…" at bounding box center [244, 214] width 142 height 43
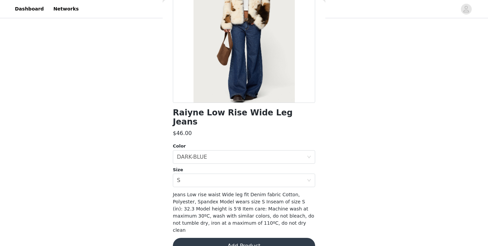
click at [216, 238] on button "Add Product" at bounding box center [244, 246] width 142 height 16
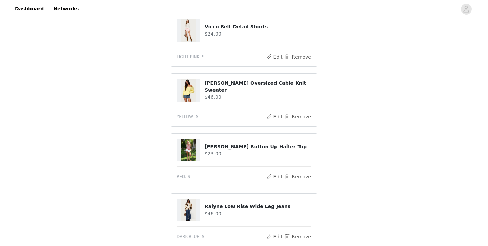
scroll to position [182, 0]
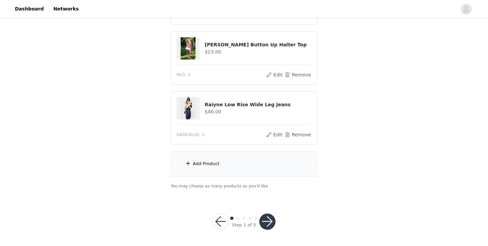
click at [247, 155] on div "Add Product" at bounding box center [244, 163] width 146 height 25
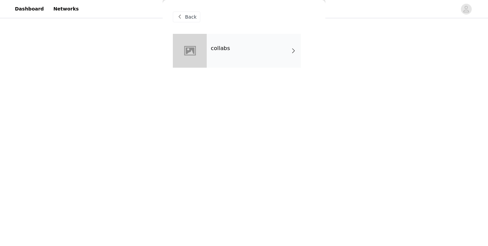
click at [263, 49] on div "collabs" at bounding box center [254, 51] width 94 height 34
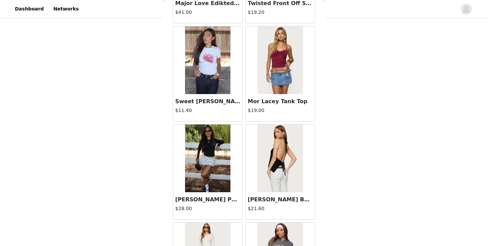
scroll to position [790, 0]
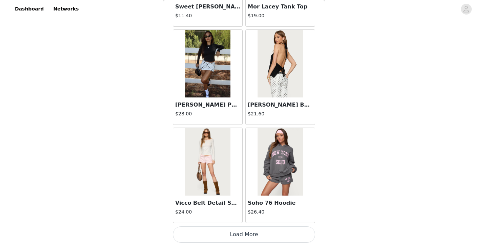
click at [238, 238] on button "Load More" at bounding box center [244, 235] width 142 height 16
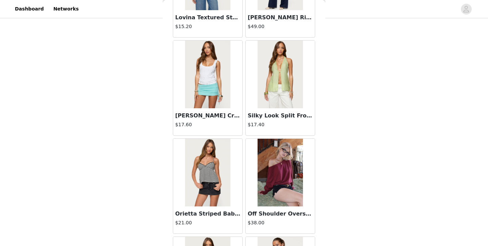
scroll to position [1772, 0]
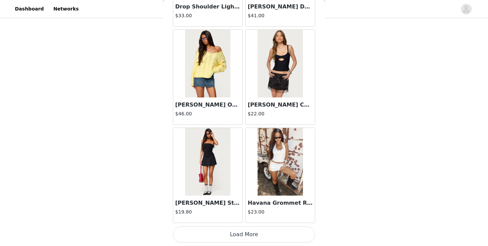
click at [251, 240] on button "Load More" at bounding box center [244, 235] width 142 height 16
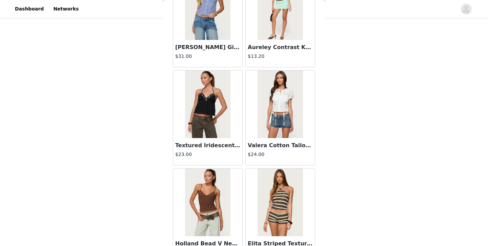
scroll to position [2755, 0]
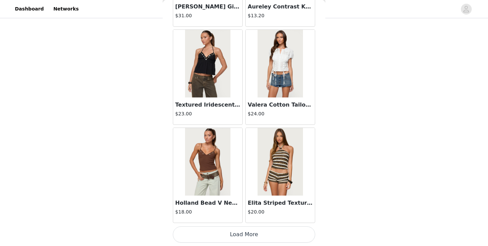
click at [242, 231] on button "Load More" at bounding box center [244, 235] width 142 height 16
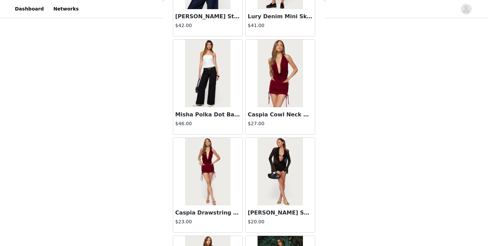
scroll to position [3040, 0]
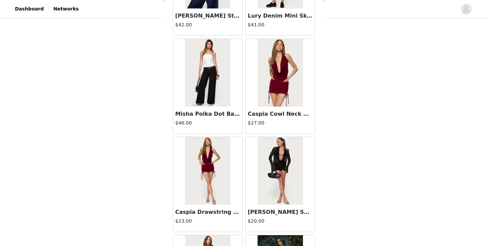
click at [219, 104] on img at bounding box center [207, 73] width 45 height 68
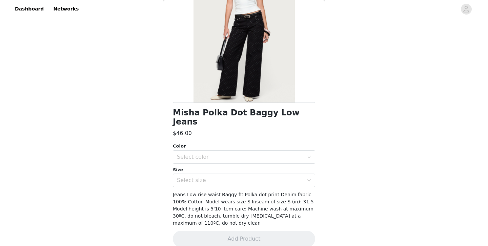
scroll to position [0, 0]
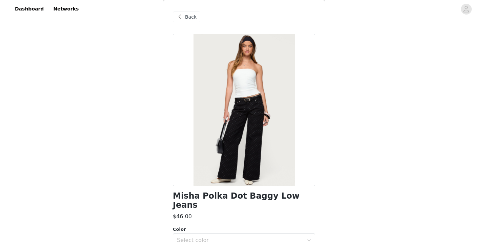
click at [191, 14] on span "Back" at bounding box center [191, 17] width 12 height 7
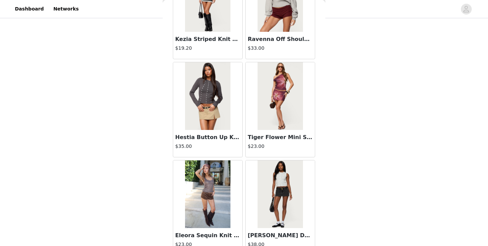
scroll to position [3737, 0]
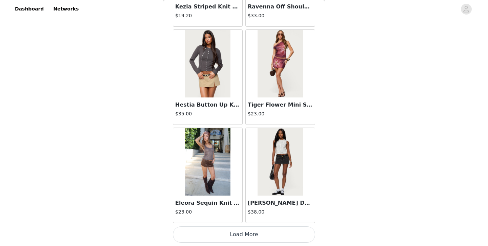
click at [251, 237] on button "Load More" at bounding box center [244, 235] width 142 height 16
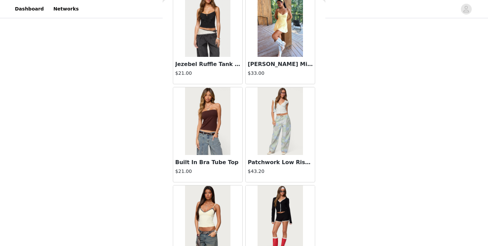
scroll to position [4719, 0]
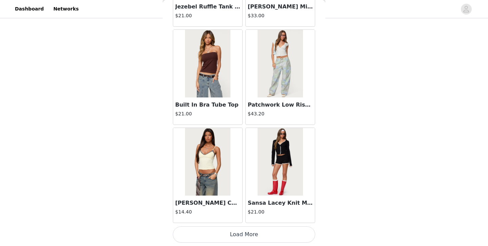
click at [243, 232] on button "Load More" at bounding box center [244, 235] width 142 height 16
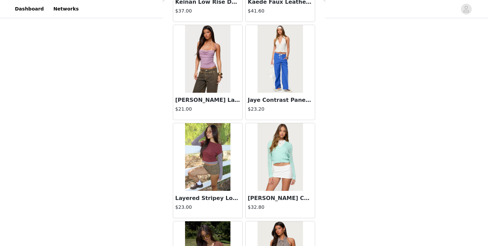
scroll to position [5701, 0]
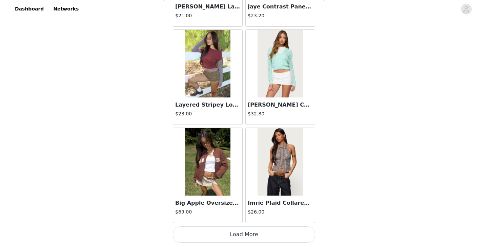
click at [242, 235] on button "Load More" at bounding box center [244, 235] width 142 height 16
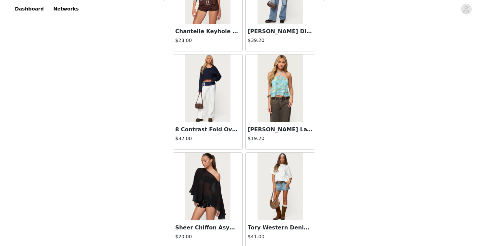
scroll to position [6468, 0]
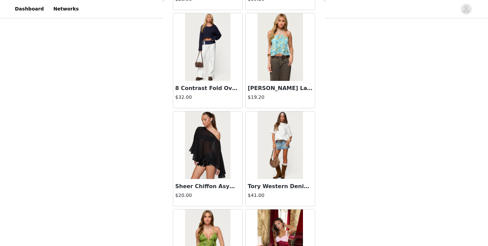
click at [205, 64] on img at bounding box center [207, 47] width 45 height 68
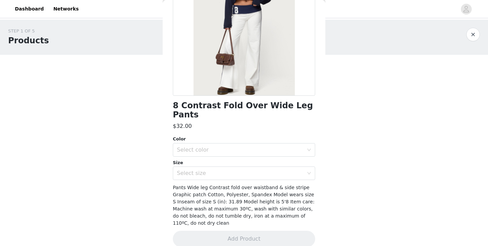
scroll to position [0, 0]
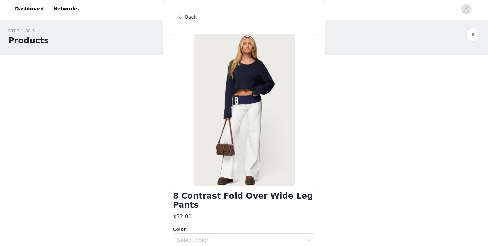
click at [189, 12] on div "Back" at bounding box center [186, 17] width 27 height 11
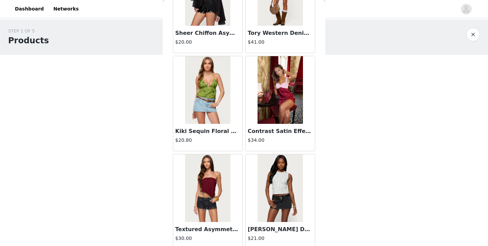
scroll to position [6683, 0]
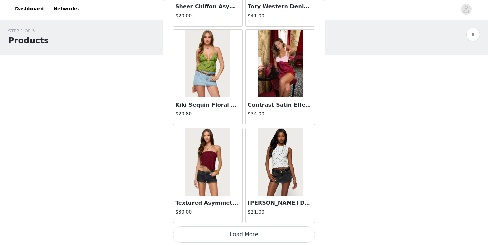
click at [250, 230] on button "Load More" at bounding box center [244, 235] width 142 height 16
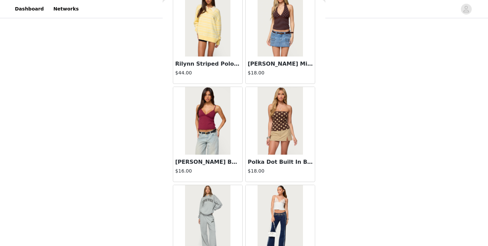
scroll to position [7120, 0]
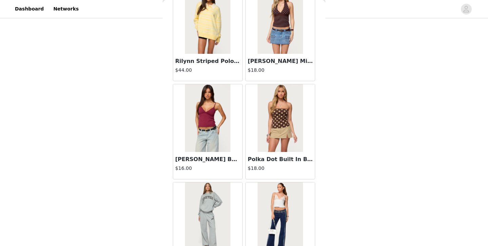
click at [272, 41] on img at bounding box center [279, 20] width 45 height 68
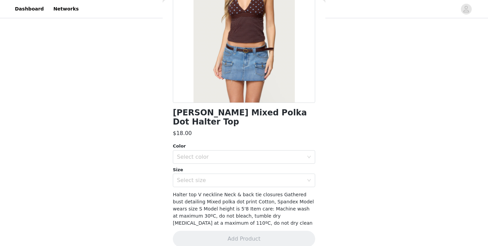
scroll to position [83, 0]
click at [258, 154] on div "Select color" at bounding box center [240, 157] width 127 height 7
click at [233, 160] on li "BROWN" at bounding box center [244, 163] width 142 height 11
click at [231, 177] on div "Select size" at bounding box center [240, 180] width 127 height 7
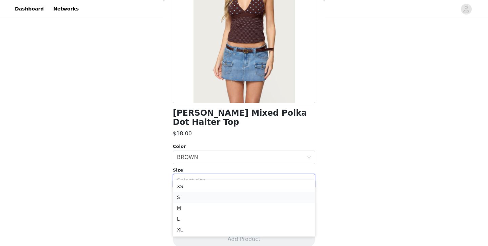
click at [226, 196] on li "S" at bounding box center [244, 197] width 142 height 11
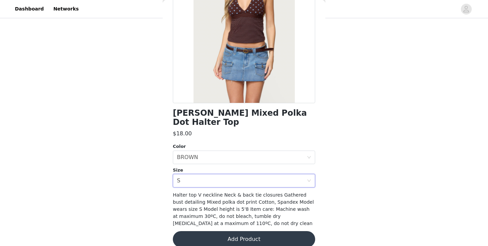
click at [206, 231] on button "Add Product" at bounding box center [244, 239] width 142 height 16
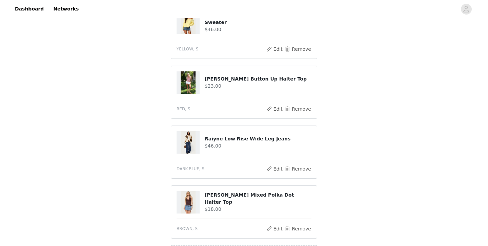
scroll to position [242, 0]
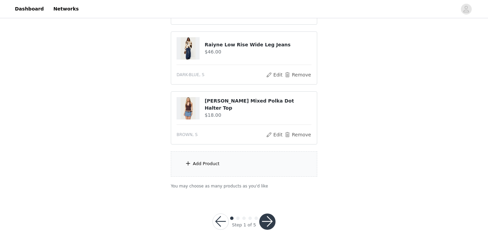
click at [273, 222] on button "button" at bounding box center [267, 222] width 16 height 16
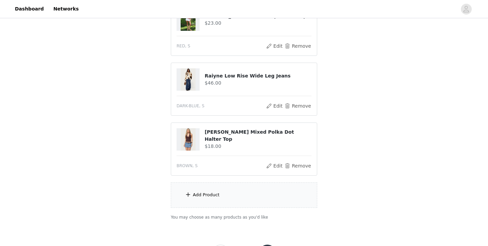
scroll to position [267, 0]
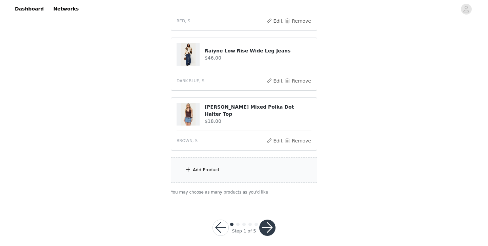
click at [264, 222] on button "button" at bounding box center [267, 228] width 16 height 16
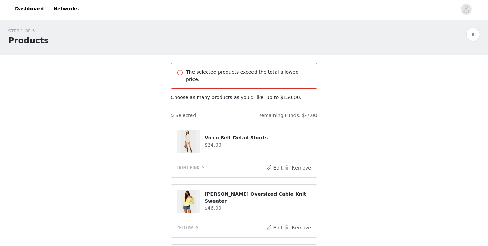
click at [266, 75] on p "The selected products exceed the total allowed price." at bounding box center [248, 76] width 125 height 14
